Goal: Transaction & Acquisition: Purchase product/service

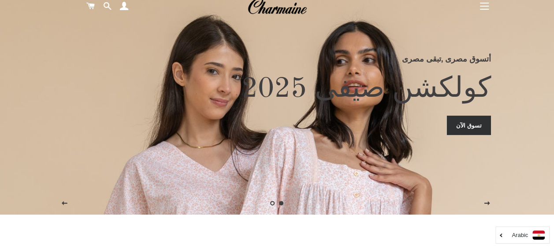
scroll to position [35, 0]
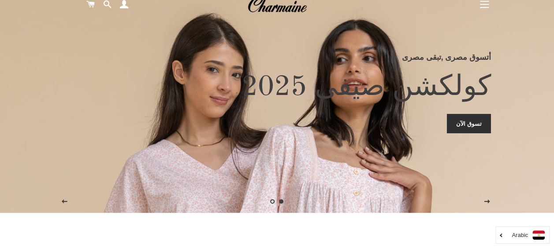
click at [476, 126] on link "تسوق الآن" at bounding box center [469, 123] width 44 height 19
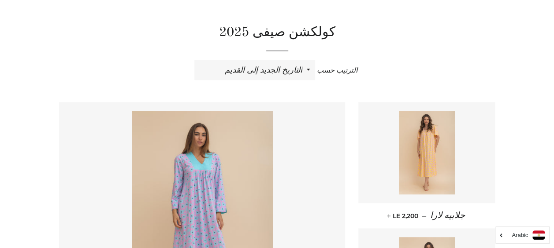
scroll to position [282, 0]
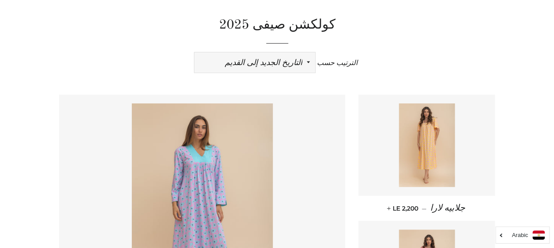
click at [307, 60] on select "ظهرت اكثر المبيعات أبجديا من الألف إلى الياء ابجديا من الياء الى الالف السعر ال…" at bounding box center [254, 62] width 121 height 20
select select "price-ascending"
click at [194, 52] on select "ظهرت اكثر المبيعات أبجديا من الألف إلى الياء ابجديا من الياء الى الالف السعر ال…" at bounding box center [254, 62] width 121 height 20
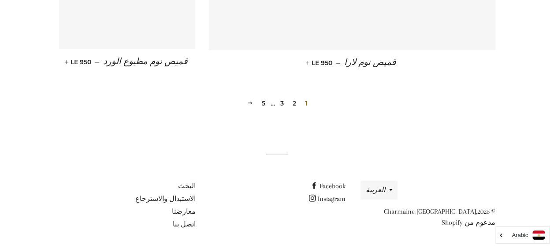
scroll to position [1318, 0]
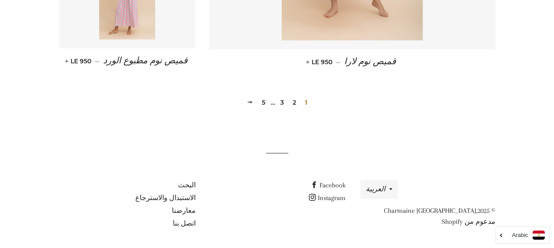
click at [290, 105] on link "2" at bounding box center [294, 102] width 11 height 13
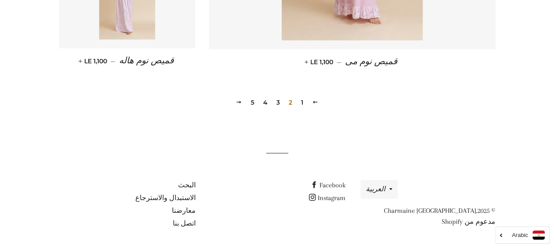
scroll to position [1318, 0]
click at [279, 104] on link "3" at bounding box center [278, 102] width 11 height 13
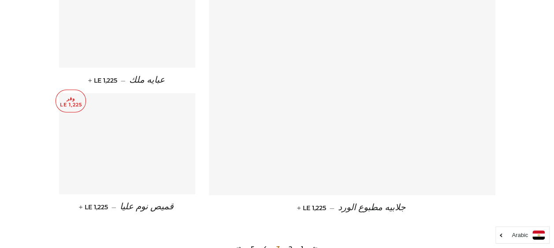
scroll to position [1180, 0]
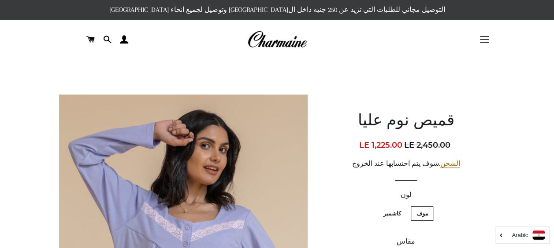
click at [482, 39] on button "التنقل في الموقع" at bounding box center [484, 40] width 22 height 22
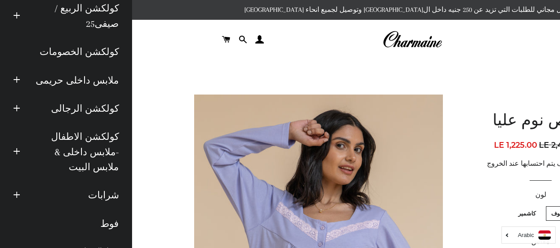
scroll to position [65, 0]
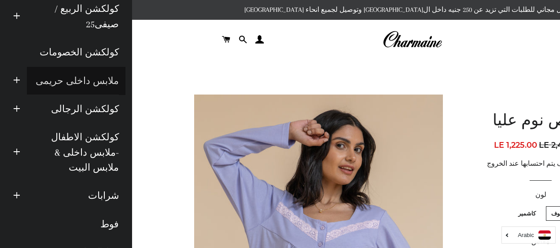
click at [77, 78] on link "ملابس داخلى حريمى" at bounding box center [76, 81] width 99 height 28
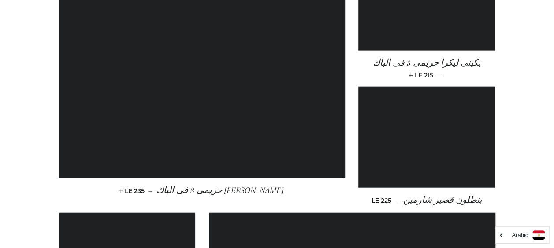
scroll to position [986, 0]
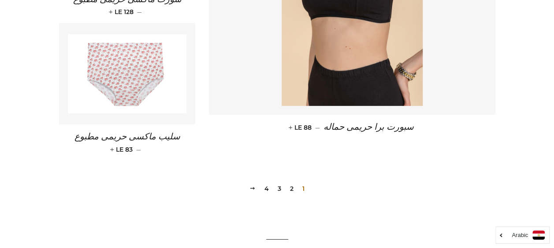
scroll to position [1303, 0]
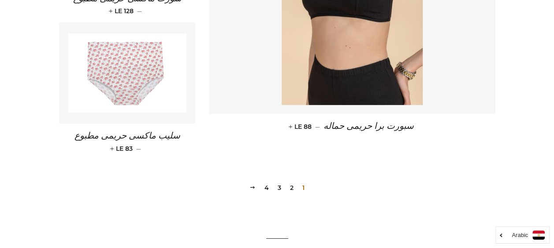
click at [292, 189] on link "2" at bounding box center [291, 187] width 11 height 13
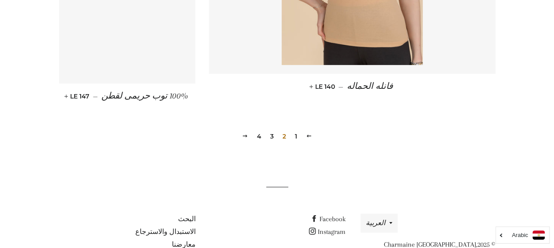
scroll to position [1374, 0]
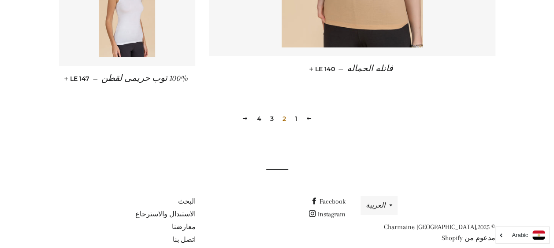
click at [268, 115] on link "3" at bounding box center [271, 118] width 11 height 13
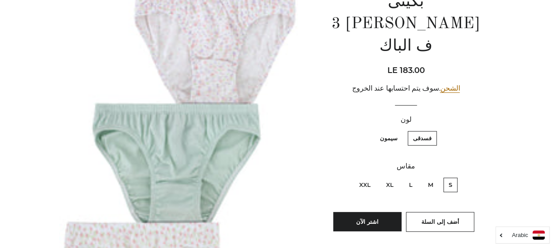
scroll to position [123, 0]
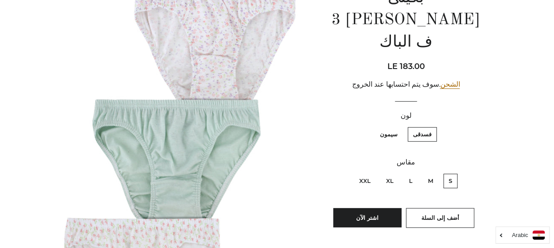
click at [384, 127] on label "سيمون" at bounding box center [388, 134] width 28 height 15
click at [399, 126] on input "سيمون" at bounding box center [399, 126] width 0 height 0
radio input "true"
click at [390, 127] on label "سيمون" at bounding box center [388, 134] width 28 height 15
click at [399, 126] on input "سيمون" at bounding box center [399, 126] width 0 height 0
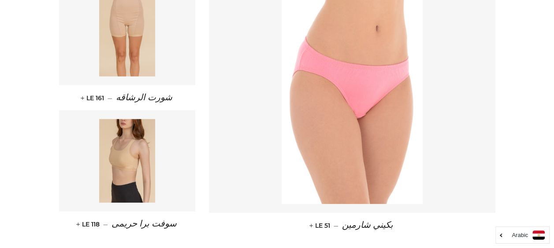
scroll to position [1180, 0]
